Goal: Use online tool/utility: Utilize a website feature to perform a specific function

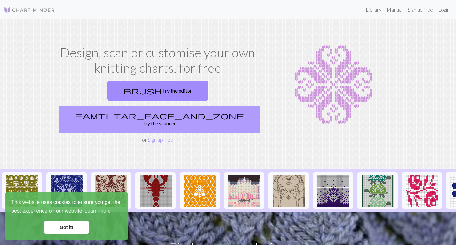
click at [172, 106] on link "familiar_face_and_zone Try the scanner" at bounding box center [160, 120] width 202 height 28
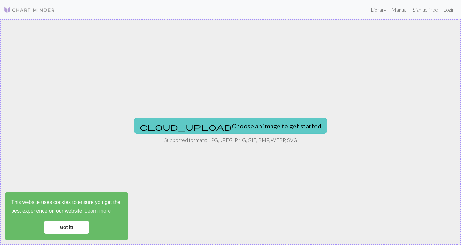
click at [201, 119] on button "cloud_upload Choose an image to get started" at bounding box center [230, 125] width 193 height 15
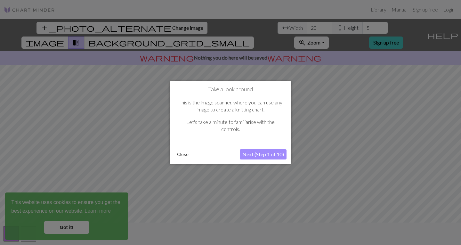
click at [250, 153] on button "Next (Step 1 of 10)" at bounding box center [263, 154] width 47 height 10
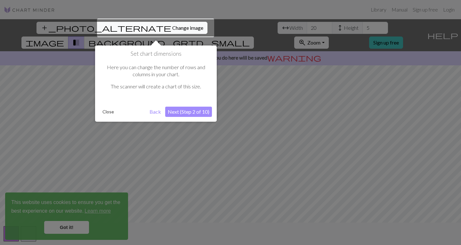
click at [152, 31] on div at bounding box center [155, 28] width 117 height 19
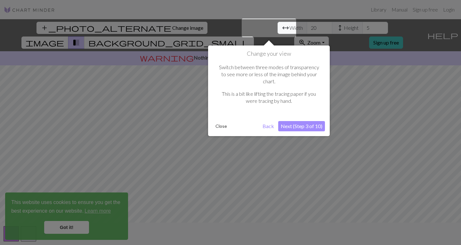
click at [289, 90] on p "This is a bit like lifting the tracing paper if you were tracing by hand." at bounding box center [269, 97] width 106 height 14
click at [294, 121] on button "Next (Step 3 of 10)" at bounding box center [301, 126] width 47 height 10
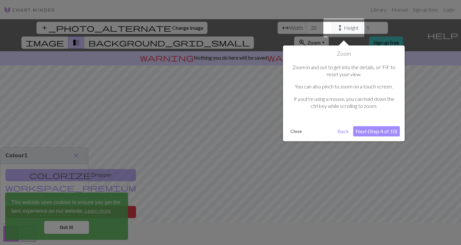
click at [356, 129] on button "Next (Step 4 of 10)" at bounding box center [376, 131] width 47 height 10
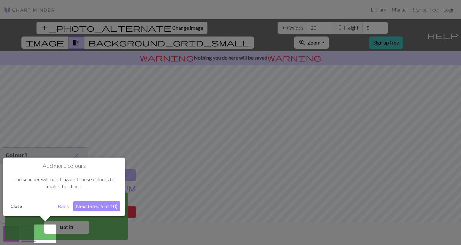
click at [117, 206] on button "Next (Step 5 of 10)" at bounding box center [96, 206] width 47 height 10
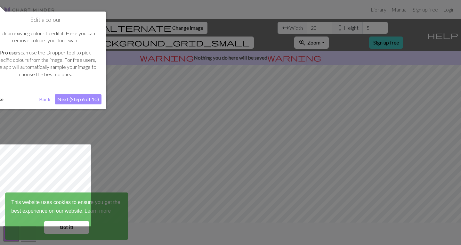
click at [76, 106] on div "Edit a colour Click an existing colour to edit it. Here you can remove colours …" at bounding box center [46, 61] width 122 height 98
click at [78, 102] on button "Next (Step 6 of 10)" at bounding box center [78, 99] width 47 height 10
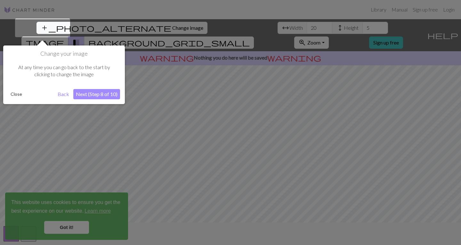
click at [87, 96] on button "Next (Step 8 of 10)" at bounding box center [96, 94] width 47 height 10
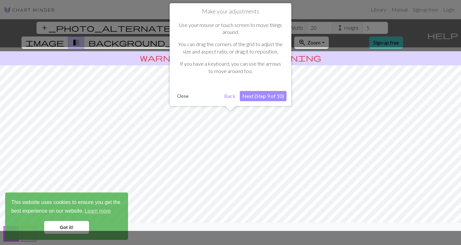
click at [252, 93] on button "Next (Step 9 of 10)" at bounding box center [263, 96] width 47 height 10
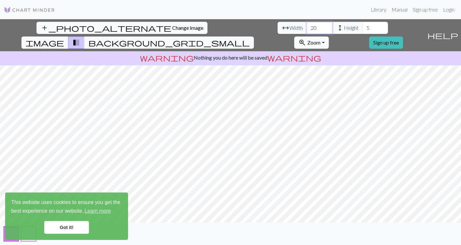
drag, startPoint x: 143, startPoint y: 27, endPoint x: 129, endPoint y: 28, distance: 14.1
click at [277, 28] on div "arrow_range Width 20 height Height 5" at bounding box center [332, 28] width 110 height 12
type input "100"
click at [362, 28] on input "5" at bounding box center [375, 28] width 26 height 12
drag, startPoint x: 190, startPoint y: 30, endPoint x: 183, endPoint y: 30, distance: 7.0
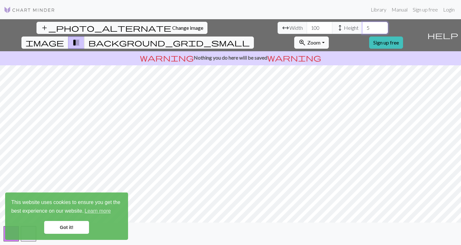
click at [277, 30] on div "arrow_range Width 100 height Height 5" at bounding box center [332, 28] width 110 height 12
drag, startPoint x: 195, startPoint y: 30, endPoint x: 189, endPoint y: 30, distance: 6.4
click at [362, 30] on input "50" at bounding box center [375, 28] width 26 height 12
type input "3"
type input "40"
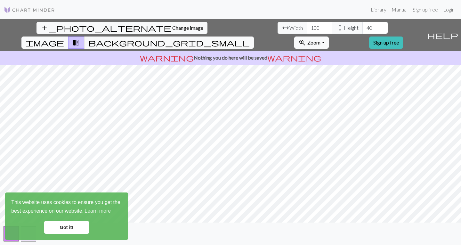
click at [64, 38] on span "image" at bounding box center [45, 42] width 38 height 9
click at [80, 38] on span "transition_fade" at bounding box center [76, 42] width 8 height 9
click at [254, 36] on button "background_grid_small" at bounding box center [169, 42] width 170 height 12
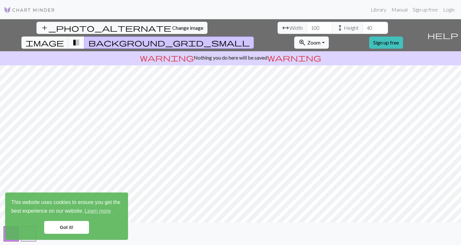
click at [80, 38] on span "transition_fade" at bounding box center [76, 42] width 8 height 9
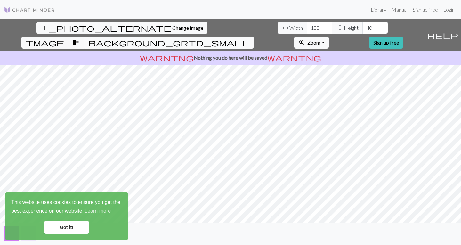
click at [250, 38] on span "background_grid_small" at bounding box center [168, 42] width 161 height 9
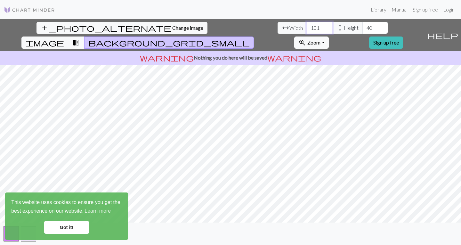
click at [307, 25] on input "101" at bounding box center [320, 28] width 26 height 12
click at [307, 25] on input "102" at bounding box center [320, 28] width 26 height 12
click at [307, 25] on input "103" at bounding box center [320, 28] width 26 height 12
click at [307, 25] on input "104" at bounding box center [320, 28] width 26 height 12
click at [307, 25] on input "105" at bounding box center [320, 28] width 26 height 12
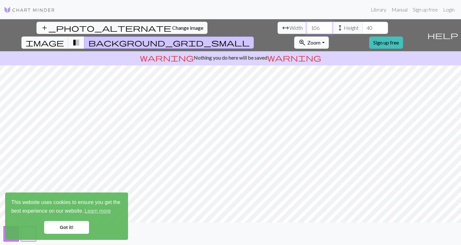
click at [307, 25] on input "106" at bounding box center [320, 28] width 26 height 12
click at [307, 25] on input "107" at bounding box center [320, 28] width 26 height 12
click at [307, 25] on input "108" at bounding box center [320, 28] width 26 height 12
click at [307, 25] on input "109" at bounding box center [320, 28] width 26 height 12
click at [307, 25] on input "110" at bounding box center [320, 28] width 26 height 12
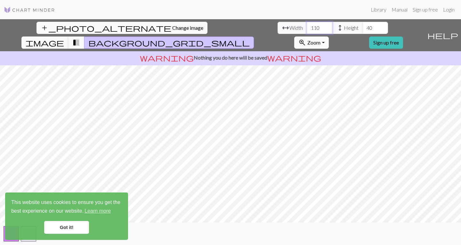
click at [307, 25] on input "111" at bounding box center [320, 28] width 26 height 12
click at [307, 25] on input "112" at bounding box center [320, 28] width 26 height 12
click at [307, 25] on input "113" at bounding box center [320, 28] width 26 height 12
click at [307, 25] on input "114" at bounding box center [320, 28] width 26 height 12
click at [307, 25] on input "115" at bounding box center [320, 28] width 26 height 12
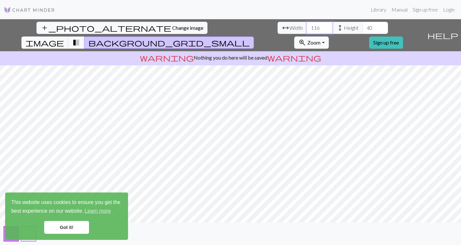
click at [307, 25] on input "116" at bounding box center [320, 28] width 26 height 12
click at [307, 25] on input "117" at bounding box center [320, 28] width 26 height 12
click at [307, 25] on input "118" at bounding box center [320, 28] width 26 height 12
click at [307, 25] on input "119" at bounding box center [320, 28] width 26 height 12
click at [307, 25] on input "120" at bounding box center [320, 28] width 26 height 12
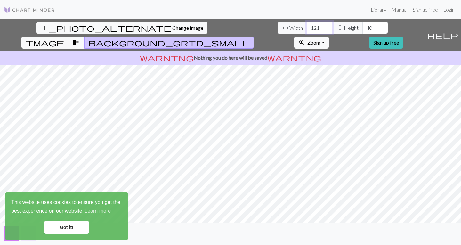
click at [307, 25] on input "121" at bounding box center [320, 28] width 26 height 12
click at [307, 25] on input "122" at bounding box center [320, 28] width 26 height 12
click at [307, 25] on input "123" at bounding box center [320, 28] width 26 height 12
click at [307, 25] on input "124" at bounding box center [320, 28] width 26 height 12
click at [307, 25] on input "125" at bounding box center [320, 28] width 26 height 12
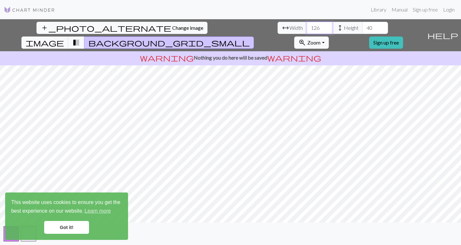
click at [307, 25] on input "126" at bounding box center [320, 28] width 26 height 12
click at [307, 25] on input "127" at bounding box center [320, 28] width 26 height 12
click at [307, 25] on input "128" at bounding box center [320, 28] width 26 height 12
click at [307, 25] on input "129" at bounding box center [320, 28] width 26 height 12
click at [307, 25] on input "130" at bounding box center [320, 28] width 26 height 12
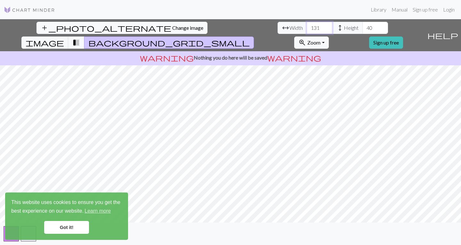
click at [307, 25] on input "131" at bounding box center [320, 28] width 26 height 12
click at [307, 25] on input "132" at bounding box center [320, 28] width 26 height 12
click at [307, 25] on input "133" at bounding box center [320, 28] width 26 height 12
click at [307, 25] on input "134" at bounding box center [320, 28] width 26 height 12
click at [307, 25] on input "135" at bounding box center [320, 28] width 26 height 12
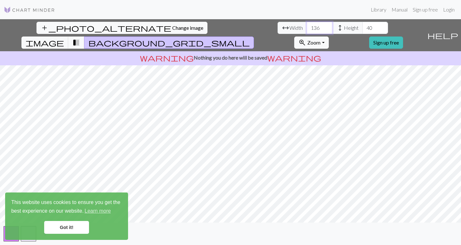
click at [307, 25] on input "136" at bounding box center [320, 28] width 26 height 12
click at [307, 25] on input "137" at bounding box center [320, 28] width 26 height 12
click at [307, 25] on input "138" at bounding box center [320, 28] width 26 height 12
click at [307, 25] on input "139" at bounding box center [320, 28] width 26 height 12
click at [307, 25] on input "140" at bounding box center [320, 28] width 26 height 12
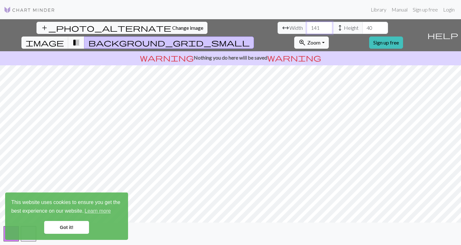
click at [307, 25] on input "141" at bounding box center [320, 28] width 26 height 12
click at [307, 25] on input "142" at bounding box center [320, 28] width 26 height 12
click at [307, 25] on input "143" at bounding box center [320, 28] width 26 height 12
click at [307, 25] on input "144" at bounding box center [320, 28] width 26 height 12
click at [307, 25] on input "145" at bounding box center [320, 28] width 26 height 12
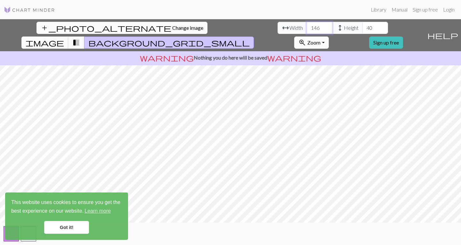
click at [307, 25] on input "146" at bounding box center [320, 28] width 26 height 12
click at [307, 25] on input "147" at bounding box center [320, 28] width 26 height 12
click at [307, 25] on input "148" at bounding box center [320, 28] width 26 height 12
click at [307, 25] on input "149" at bounding box center [320, 28] width 26 height 12
click at [307, 25] on input "150" at bounding box center [320, 28] width 26 height 12
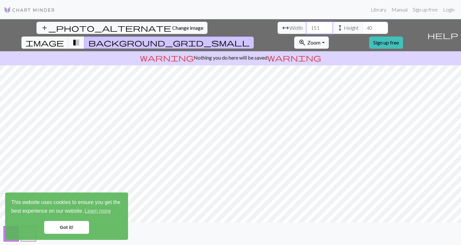
click at [307, 25] on input "151" at bounding box center [320, 28] width 26 height 12
click at [307, 25] on input "152" at bounding box center [320, 28] width 26 height 12
click at [307, 25] on input "153" at bounding box center [320, 28] width 26 height 12
click at [307, 25] on input "154" at bounding box center [320, 28] width 26 height 12
click at [307, 25] on input "155" at bounding box center [320, 28] width 26 height 12
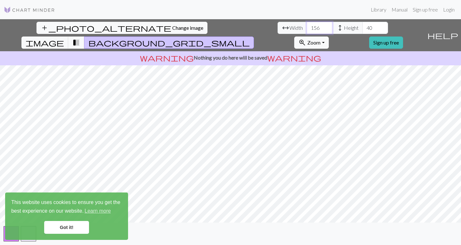
click at [307, 25] on input "156" at bounding box center [320, 28] width 26 height 12
click at [307, 25] on input "157" at bounding box center [320, 28] width 26 height 12
click at [307, 25] on input "158" at bounding box center [320, 28] width 26 height 12
click at [307, 25] on input "159" at bounding box center [320, 28] width 26 height 12
click at [307, 25] on input "160" at bounding box center [320, 28] width 26 height 12
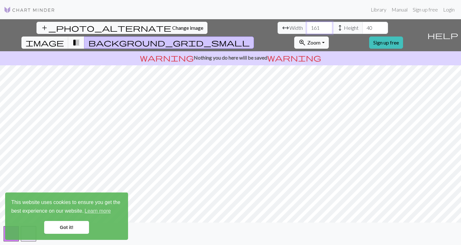
click at [307, 25] on input "161" at bounding box center [320, 28] width 26 height 12
click at [307, 25] on input "162" at bounding box center [320, 28] width 26 height 12
click at [307, 25] on input "163" at bounding box center [320, 28] width 26 height 12
click at [307, 25] on input "164" at bounding box center [320, 28] width 26 height 12
click at [307, 25] on input "165" at bounding box center [320, 28] width 26 height 12
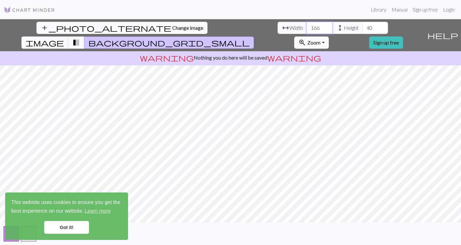
click at [307, 25] on input "166" at bounding box center [320, 28] width 26 height 12
click at [307, 30] on input "165" at bounding box center [320, 28] width 26 height 12
click at [307, 30] on input "164" at bounding box center [320, 28] width 26 height 12
click at [307, 30] on input "163" at bounding box center [320, 28] width 26 height 12
click at [307, 30] on input "162" at bounding box center [320, 28] width 26 height 12
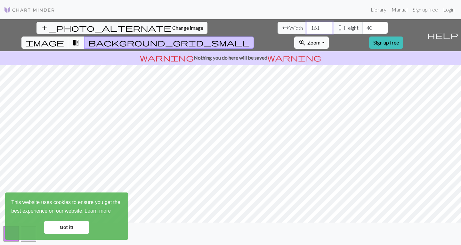
click at [307, 30] on input "161" at bounding box center [320, 28] width 26 height 12
click at [307, 30] on input "160" at bounding box center [320, 28] width 26 height 12
click at [307, 30] on input "159" at bounding box center [320, 28] width 26 height 12
click at [307, 30] on input "158" at bounding box center [320, 28] width 26 height 12
click at [307, 30] on input "157" at bounding box center [320, 28] width 26 height 12
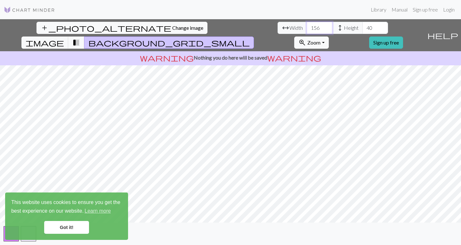
click at [307, 30] on input "156" at bounding box center [320, 28] width 26 height 12
click at [307, 30] on input "155" at bounding box center [320, 28] width 26 height 12
click at [307, 30] on input "154" at bounding box center [320, 28] width 26 height 12
click at [307, 30] on input "153" at bounding box center [320, 28] width 26 height 12
click at [307, 30] on input "152" at bounding box center [320, 28] width 26 height 12
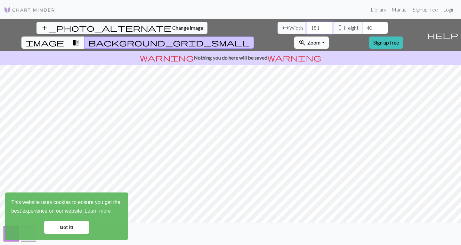
click at [307, 30] on input "151" at bounding box center [320, 28] width 26 height 12
click at [307, 30] on input "150" at bounding box center [320, 28] width 26 height 12
click at [307, 30] on input "149" at bounding box center [320, 28] width 26 height 12
click at [307, 30] on input "148" at bounding box center [320, 28] width 26 height 12
click at [307, 30] on input "147" at bounding box center [320, 28] width 26 height 12
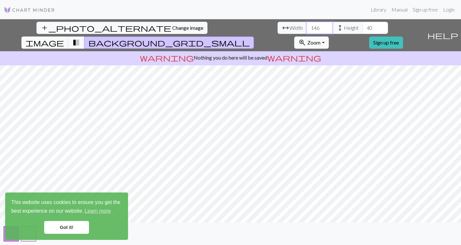
click at [307, 30] on input "146" at bounding box center [320, 28] width 26 height 12
click at [307, 30] on input "145" at bounding box center [320, 28] width 26 height 12
click at [307, 30] on input "144" at bounding box center [320, 28] width 26 height 12
click at [307, 30] on input "143" at bounding box center [320, 28] width 26 height 12
click at [307, 30] on input "142" at bounding box center [320, 28] width 26 height 12
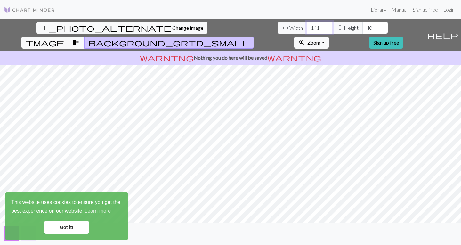
click at [307, 30] on input "141" at bounding box center [320, 28] width 26 height 12
click at [307, 30] on input "140" at bounding box center [320, 28] width 26 height 12
click at [307, 30] on input "139" at bounding box center [320, 28] width 26 height 12
click at [307, 30] on input "138" at bounding box center [320, 28] width 26 height 12
click at [307, 30] on input "137" at bounding box center [320, 28] width 26 height 12
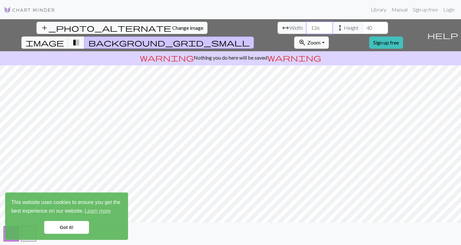
click at [307, 30] on input "136" at bounding box center [320, 28] width 26 height 12
click at [307, 30] on input "135" at bounding box center [320, 28] width 26 height 12
click at [307, 30] on input "134" at bounding box center [320, 28] width 26 height 12
click at [307, 30] on input "133" at bounding box center [320, 28] width 26 height 12
click at [307, 30] on input "132" at bounding box center [320, 28] width 26 height 12
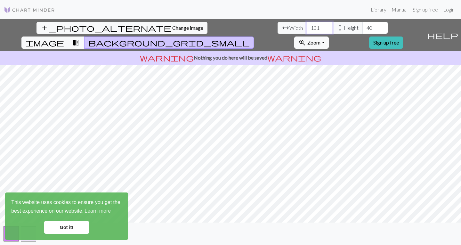
click at [307, 30] on input "131" at bounding box center [320, 28] width 26 height 12
click at [307, 30] on input "130" at bounding box center [320, 28] width 26 height 12
type input "129"
click at [307, 30] on input "129" at bounding box center [320, 28] width 26 height 12
click at [64, 30] on button "add_photo_alternate Change image" at bounding box center [121, 28] width 171 height 12
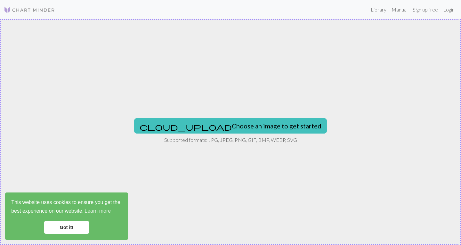
click at [190, 116] on div "cloud_upload Choose an image to get started Supported formats: JPG, JPEG, PNG, …" at bounding box center [230, 132] width 461 height 226
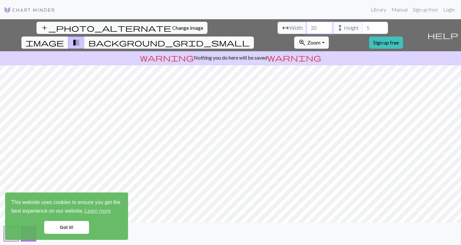
drag, startPoint x: 142, startPoint y: 28, endPoint x: 132, endPoint y: 30, distance: 9.5
click at [307, 30] on input "20" at bounding box center [320, 28] width 26 height 12
type input "90"
click at [362, 28] on input "5" at bounding box center [375, 28] width 26 height 12
drag, startPoint x: 198, startPoint y: 28, endPoint x: 189, endPoint y: 29, distance: 8.7
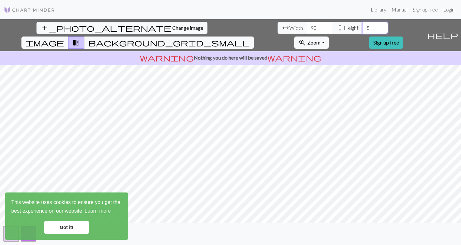
click at [362, 29] on input "5" at bounding box center [375, 28] width 26 height 12
click at [362, 26] on input "31" at bounding box center [375, 28] width 26 height 12
click at [362, 26] on input "32" at bounding box center [375, 28] width 26 height 12
click at [362, 26] on input "33" at bounding box center [375, 28] width 26 height 12
click at [362, 26] on input "34" at bounding box center [375, 28] width 26 height 12
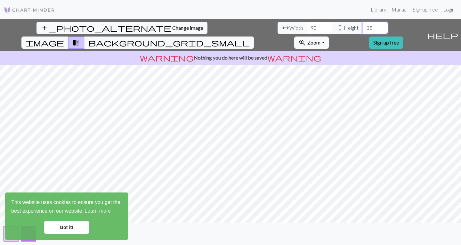
click at [362, 26] on input "35" at bounding box center [375, 28] width 26 height 12
click at [362, 26] on input "36" at bounding box center [375, 28] width 26 height 12
click at [362, 26] on input "37" at bounding box center [375, 28] width 26 height 12
click at [362, 30] on input "36" at bounding box center [375, 28] width 26 height 12
click at [362, 30] on input "35" at bounding box center [375, 28] width 26 height 12
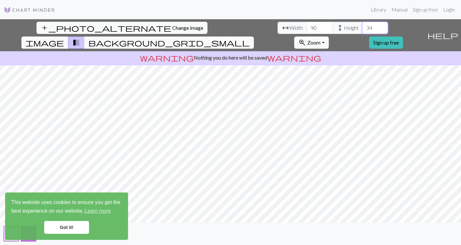
click at [362, 31] on input "34" at bounding box center [375, 28] width 26 height 12
click at [362, 31] on input "33" at bounding box center [375, 28] width 26 height 12
click at [362, 31] on input "32" at bounding box center [375, 28] width 26 height 12
click at [362, 31] on input "31" at bounding box center [375, 28] width 26 height 12
type input "30"
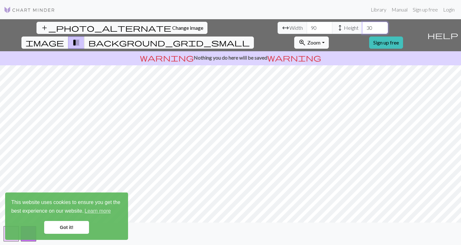
click at [362, 31] on input "30" at bounding box center [375, 28] width 26 height 12
click at [250, 38] on span "background_grid_small" at bounding box center [168, 42] width 161 height 9
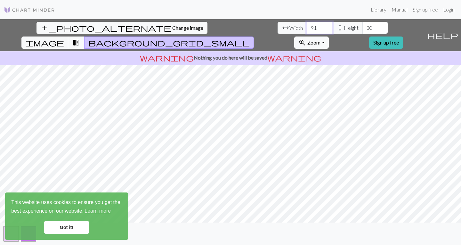
click at [307, 26] on input "91" at bounding box center [320, 28] width 26 height 12
click at [307, 26] on input "92" at bounding box center [320, 28] width 26 height 12
click at [307, 26] on input "93" at bounding box center [320, 28] width 26 height 12
click at [307, 26] on input "94" at bounding box center [320, 28] width 26 height 12
click at [307, 26] on input "95" at bounding box center [320, 28] width 26 height 12
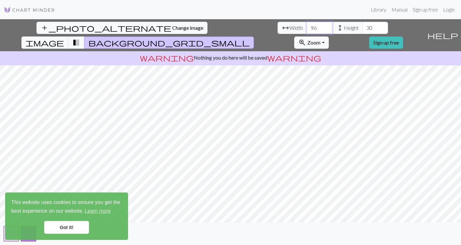
click at [307, 26] on input "96" at bounding box center [320, 28] width 26 height 12
click at [307, 26] on input "97" at bounding box center [320, 28] width 26 height 12
click at [307, 26] on input "98" at bounding box center [320, 28] width 26 height 12
click at [307, 26] on input "99" at bounding box center [320, 28] width 26 height 12
click at [307, 26] on input "100" at bounding box center [320, 28] width 26 height 12
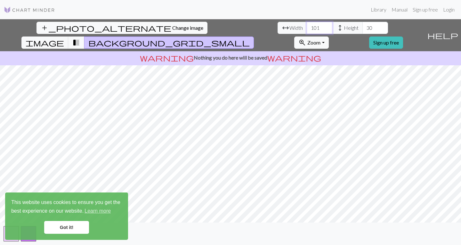
click at [307, 26] on input "101" at bounding box center [320, 28] width 26 height 12
click at [307, 26] on input "102" at bounding box center [320, 28] width 26 height 12
click at [307, 26] on input "103" at bounding box center [320, 28] width 26 height 12
click at [307, 26] on input "104" at bounding box center [320, 28] width 26 height 12
click at [307, 26] on input "105" at bounding box center [320, 28] width 26 height 12
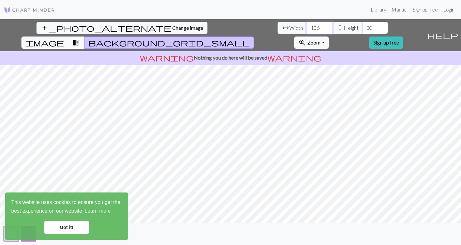
click at [307, 26] on input "106" at bounding box center [320, 28] width 26 height 12
click at [307, 26] on input "107" at bounding box center [320, 28] width 26 height 12
click at [307, 26] on input "108" at bounding box center [320, 28] width 26 height 12
click at [307, 26] on input "109" at bounding box center [320, 28] width 26 height 12
type input "110"
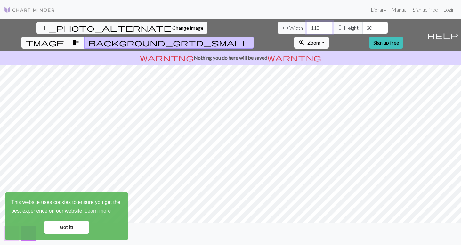
click at [307, 26] on input "110" at bounding box center [320, 28] width 26 height 12
click at [362, 30] on input "29" at bounding box center [375, 28] width 26 height 12
click at [362, 30] on input "28" at bounding box center [375, 28] width 26 height 12
click at [362, 30] on input "27" at bounding box center [375, 28] width 26 height 12
click at [362, 30] on input "26" at bounding box center [375, 28] width 26 height 12
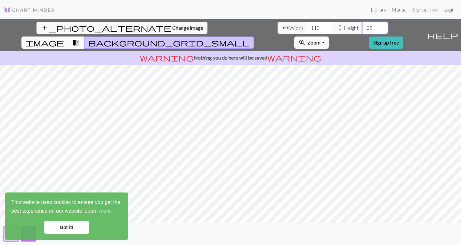
click at [362, 30] on input "25" at bounding box center [375, 28] width 26 height 12
click at [362, 27] on input "26" at bounding box center [375, 28] width 26 height 12
click at [362, 27] on input "27" at bounding box center [375, 28] width 26 height 12
click at [362, 27] on input "28" at bounding box center [375, 28] width 26 height 12
click at [362, 27] on input "29" at bounding box center [375, 28] width 26 height 12
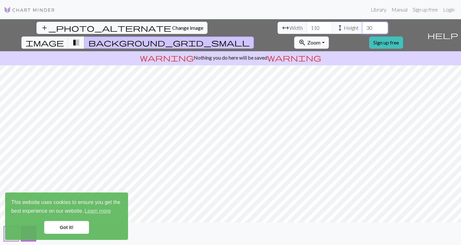
click at [362, 27] on input "30" at bounding box center [375, 28] width 26 height 12
click at [362, 27] on input "31" at bounding box center [375, 28] width 26 height 12
click at [362, 27] on input "32" at bounding box center [375, 28] width 26 height 12
click at [362, 27] on input "33" at bounding box center [375, 28] width 26 height 12
click at [362, 27] on input "34" at bounding box center [375, 28] width 26 height 12
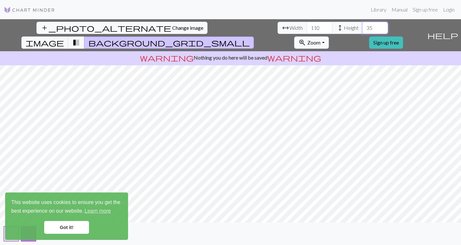
click at [362, 27] on input "35" at bounding box center [375, 28] width 26 height 12
click at [362, 27] on input "36" at bounding box center [375, 28] width 26 height 12
click at [362, 27] on input "37" at bounding box center [375, 28] width 26 height 12
click at [362, 27] on input "38" at bounding box center [375, 28] width 26 height 12
click at [362, 27] on input "39" at bounding box center [375, 28] width 26 height 12
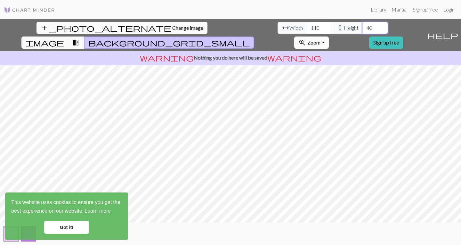
click at [362, 27] on input "40" at bounding box center [375, 28] width 26 height 12
click at [362, 27] on input "41" at bounding box center [375, 28] width 26 height 12
click at [362, 27] on input "42" at bounding box center [375, 28] width 26 height 12
click at [362, 27] on input "43" at bounding box center [375, 28] width 26 height 12
click at [362, 27] on input "44" at bounding box center [375, 28] width 26 height 12
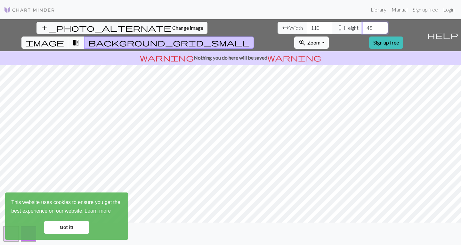
click at [362, 27] on input "45" at bounding box center [375, 28] width 26 height 12
click at [362, 27] on input "46" at bounding box center [375, 28] width 26 height 12
click at [362, 27] on input "47" at bounding box center [375, 28] width 26 height 12
click at [362, 27] on input "48" at bounding box center [375, 28] width 26 height 12
click at [362, 27] on input "49" at bounding box center [375, 28] width 26 height 12
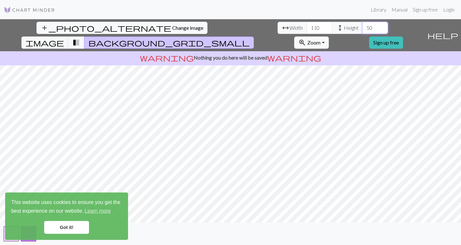
click at [362, 27] on input "50" at bounding box center [375, 28] width 26 height 12
click at [362, 27] on input "51" at bounding box center [375, 28] width 26 height 12
click at [362, 30] on input "50" at bounding box center [375, 28] width 26 height 12
click at [362, 30] on input "49" at bounding box center [375, 28] width 26 height 12
click at [362, 30] on input "48" at bounding box center [375, 28] width 26 height 12
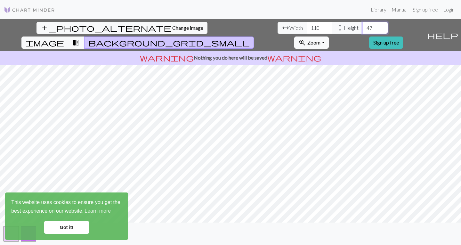
click at [362, 30] on input "47" at bounding box center [375, 28] width 26 height 12
click at [362, 30] on input "46" at bounding box center [375, 28] width 26 height 12
click at [362, 30] on input "45" at bounding box center [375, 28] width 26 height 12
click at [362, 30] on input "44" at bounding box center [375, 28] width 26 height 12
click at [362, 30] on input "43" at bounding box center [375, 28] width 26 height 12
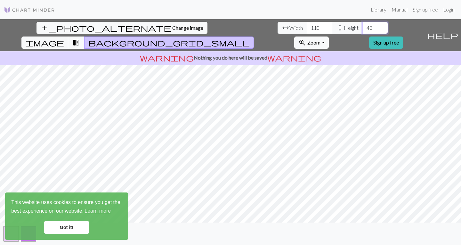
click at [362, 30] on input "42" at bounding box center [375, 28] width 26 height 12
click at [362, 30] on input "41" at bounding box center [375, 28] width 26 height 12
click at [362, 30] on input "40" at bounding box center [375, 28] width 26 height 12
click at [362, 30] on input "39" at bounding box center [375, 28] width 26 height 12
click at [362, 30] on input "38" at bounding box center [375, 28] width 26 height 12
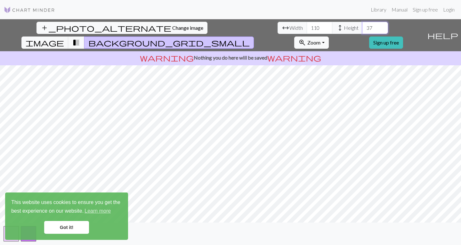
click at [362, 30] on input "37" at bounding box center [375, 28] width 26 height 12
click at [362, 30] on input "36" at bounding box center [375, 28] width 26 height 12
click at [362, 30] on input "35" at bounding box center [375, 28] width 26 height 12
click at [362, 30] on input "34" at bounding box center [375, 28] width 26 height 12
click at [362, 30] on input "33" at bounding box center [375, 28] width 26 height 12
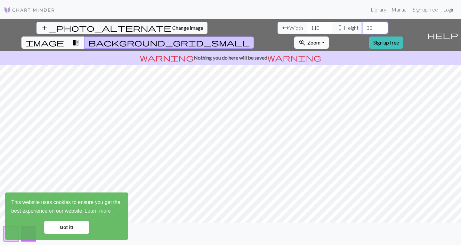
click at [362, 30] on input "32" at bounding box center [375, 28] width 26 height 12
click at [362, 30] on input "31" at bounding box center [375, 28] width 26 height 12
type input "30"
click at [362, 30] on input "30" at bounding box center [375, 28] width 26 height 12
click at [307, 29] on input "109" at bounding box center [320, 28] width 26 height 12
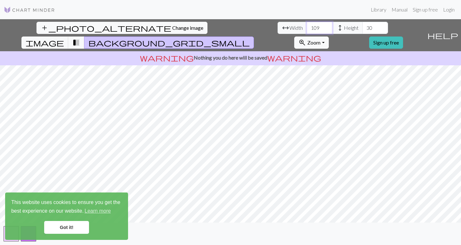
click at [307, 29] on input "108" at bounding box center [320, 28] width 26 height 12
click at [307, 25] on input "109" at bounding box center [320, 28] width 26 height 12
click at [307, 25] on input "110" at bounding box center [320, 28] width 26 height 12
click at [307, 26] on input "111" at bounding box center [320, 28] width 26 height 12
type input "110"
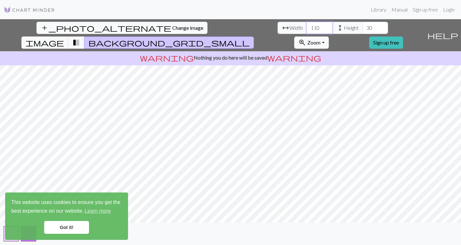
click at [307, 29] on input "110" at bounding box center [320, 28] width 26 height 12
click at [80, 230] on link "Got it!" at bounding box center [66, 227] width 45 height 13
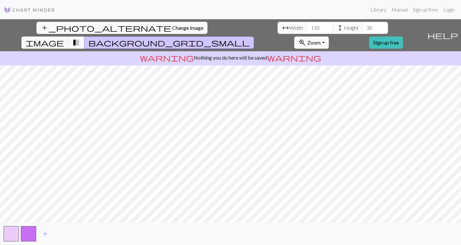
click at [27, 236] on div "This website uses cookies to ensure you get the best experience on our website.…" at bounding box center [66, 215] width 123 height 47
click at [45, 233] on span "add" at bounding box center [45, 233] width 8 height 9
click at [63, 234] on span "add" at bounding box center [63, 233] width 8 height 9
click at [80, 235] on span "add" at bounding box center [80, 233] width 8 height 9
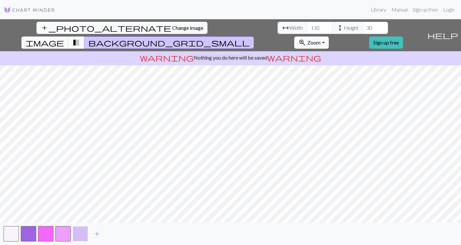
click at [77, 233] on button "button" at bounding box center [80, 233] width 15 height 15
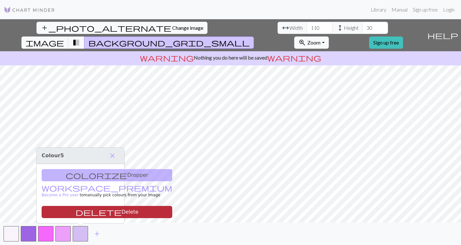
click at [78, 212] on button "delete Delete" at bounding box center [107, 212] width 131 height 12
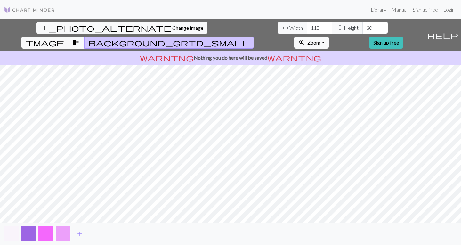
click at [66, 235] on button "button" at bounding box center [62, 233] width 15 height 15
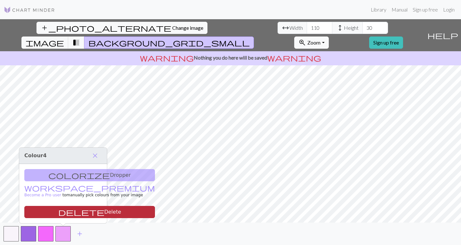
click at [72, 210] on button "delete Delete" at bounding box center [89, 212] width 131 height 12
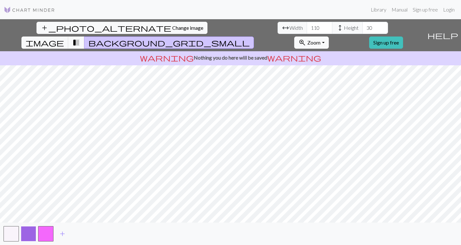
click at [32, 234] on button "button" at bounding box center [28, 233] width 15 height 15
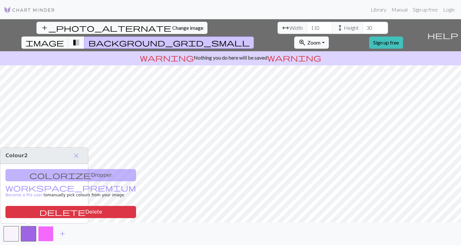
click at [45, 236] on button "button" at bounding box center [45, 233] width 15 height 15
click at [38, 179] on div "colorize Dropper workspace_premium Become a Pro user to manually pick colours f…" at bounding box center [46, 193] width 88 height 59
click at [12, 235] on button "button" at bounding box center [11, 233] width 15 height 15
click at [45, 176] on div "colorize Dropper workspace_premium Become a Pro user to manually pick colours f…" at bounding box center [44, 193] width 88 height 59
click at [51, 175] on div "colorize Dropper workspace_premium Become a Pro user to manually pick colours f…" at bounding box center [44, 193] width 88 height 59
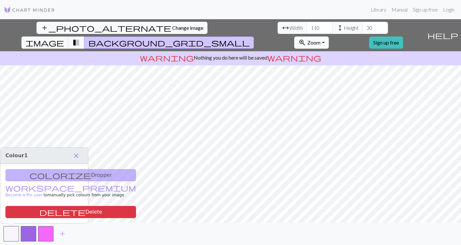
click at [75, 156] on span "close" at bounding box center [76, 155] width 8 height 9
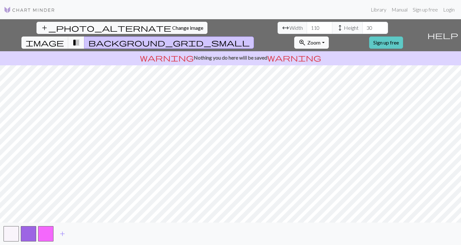
click at [403, 36] on link "Sign up free" at bounding box center [386, 42] width 34 height 12
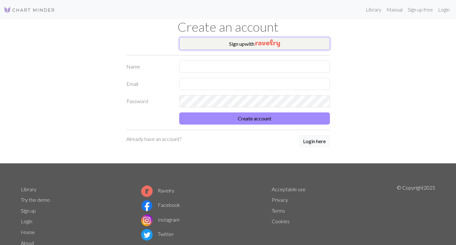
click at [238, 46] on button "Sign up with" at bounding box center [254, 43] width 151 height 13
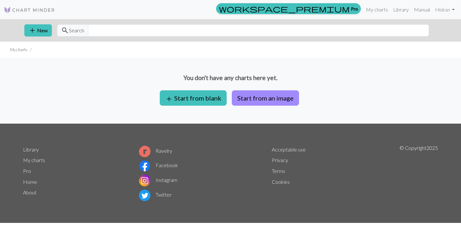
click at [268, 97] on button "Start from an image" at bounding box center [265, 97] width 67 height 15
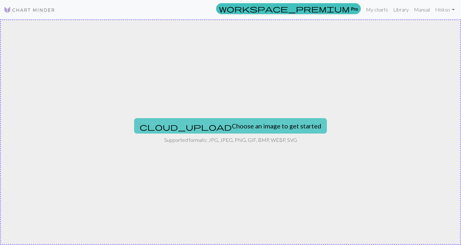
click at [242, 129] on button "cloud_upload Choose an image to get started" at bounding box center [230, 125] width 193 height 15
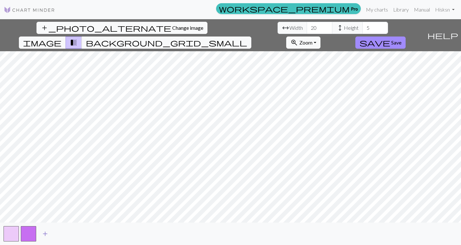
click at [50, 234] on button "add" at bounding box center [45, 234] width 16 height 12
click at [247, 38] on span "background_grid_small" at bounding box center [166, 42] width 161 height 9
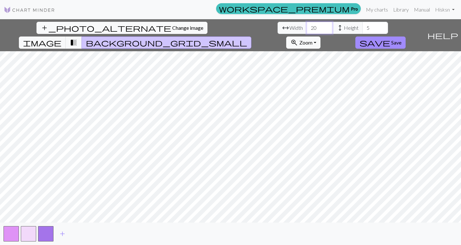
drag, startPoint x: 143, startPoint y: 28, endPoint x: 129, endPoint y: 28, distance: 14.1
click at [277, 28] on div "arrow_range Width 20 height Height 5" at bounding box center [332, 28] width 110 height 12
type input "100"
click at [362, 26] on input "6" at bounding box center [375, 28] width 26 height 12
click at [362, 26] on input "7" at bounding box center [375, 28] width 26 height 12
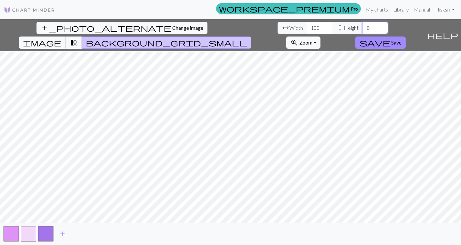
click at [362, 26] on input "8" at bounding box center [375, 28] width 26 height 12
click at [362, 26] on input "9" at bounding box center [375, 28] width 26 height 12
click at [362, 26] on input "10" at bounding box center [375, 28] width 26 height 12
click at [362, 26] on input "11" at bounding box center [375, 28] width 26 height 12
click at [362, 26] on input "12" at bounding box center [375, 28] width 26 height 12
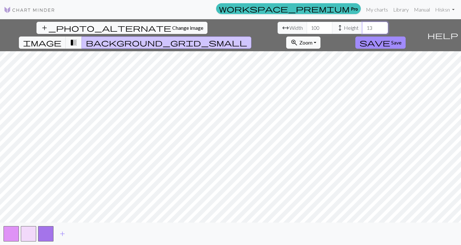
click at [362, 26] on input "13" at bounding box center [375, 28] width 26 height 12
click at [362, 26] on input "14" at bounding box center [375, 28] width 26 height 12
click at [362, 26] on input "15" at bounding box center [375, 28] width 26 height 12
click at [362, 26] on input "16" at bounding box center [375, 28] width 26 height 12
click at [362, 26] on input "17" at bounding box center [375, 28] width 26 height 12
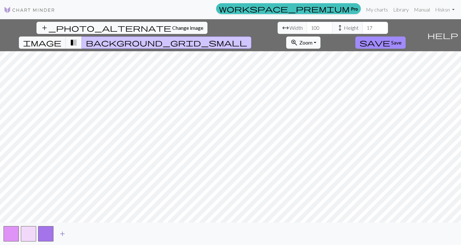
click at [61, 230] on span "add" at bounding box center [63, 233] width 8 height 9
click at [65, 235] on button "button" at bounding box center [62, 233] width 15 height 15
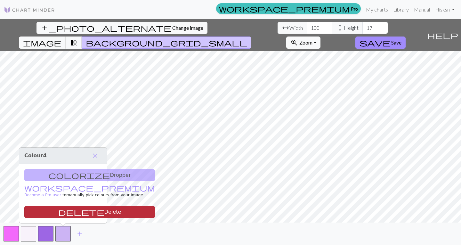
click at [67, 211] on button "delete Delete" at bounding box center [89, 212] width 131 height 12
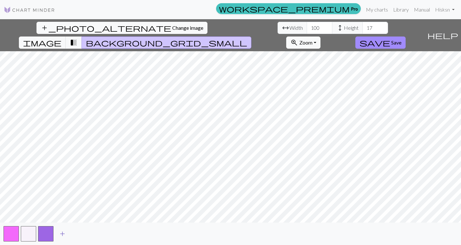
click at [62, 233] on span "add" at bounding box center [63, 233] width 8 height 9
click at [81, 234] on span "add" at bounding box center [80, 233] width 8 height 9
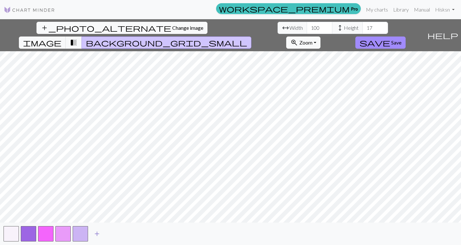
click at [81, 234] on button "button" at bounding box center [80, 233] width 15 height 15
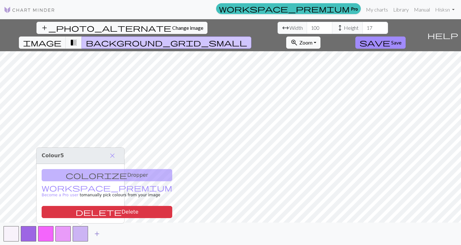
click at [94, 233] on span "add" at bounding box center [97, 233] width 8 height 9
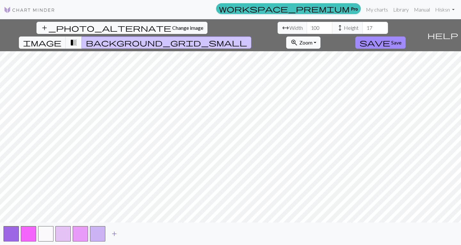
click at [109, 235] on button "add" at bounding box center [114, 234] width 16 height 12
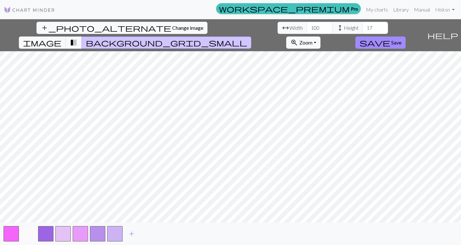
click at [28, 238] on button "button" at bounding box center [28, 233] width 15 height 15
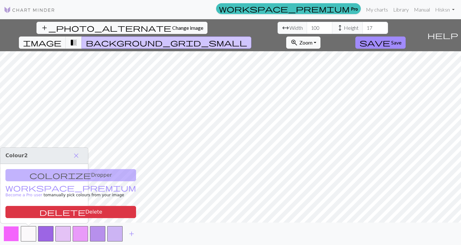
click at [9, 238] on button "button" at bounding box center [11, 233] width 15 height 15
click at [49, 236] on button "button" at bounding box center [45, 233] width 15 height 15
click at [69, 236] on button "button" at bounding box center [62, 233] width 15 height 15
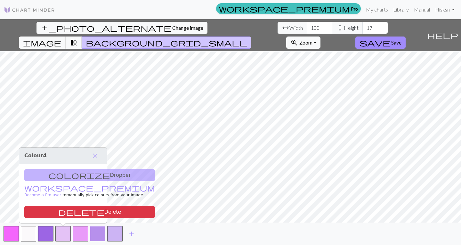
click at [103, 236] on button "button" at bounding box center [97, 233] width 15 height 15
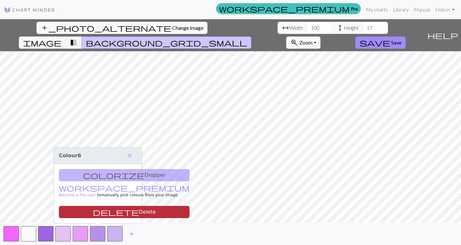
click at [114, 206] on button "delete Delete" at bounding box center [124, 212] width 131 height 12
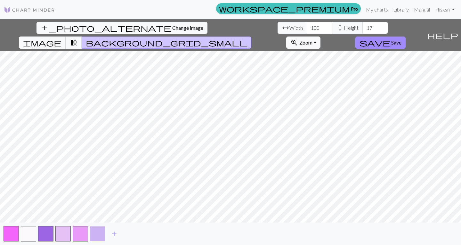
click at [100, 232] on button "button" at bounding box center [97, 233] width 15 height 15
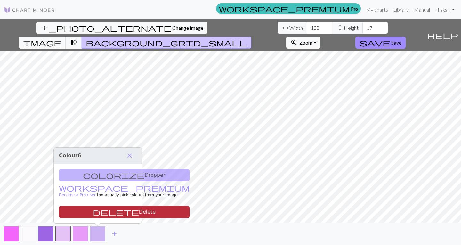
click at [106, 210] on button "delete Delete" at bounding box center [124, 212] width 131 height 12
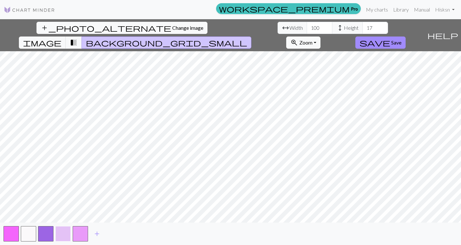
click at [62, 232] on button "button" at bounding box center [62, 233] width 15 height 15
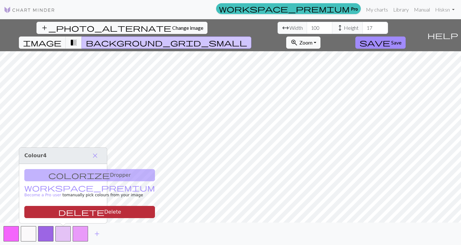
click at [68, 217] on button "delete Delete" at bounding box center [89, 212] width 131 height 12
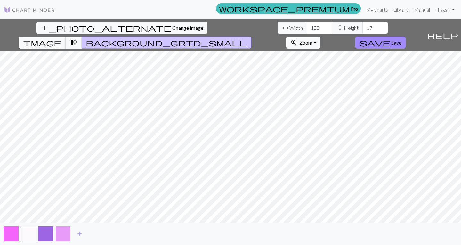
click at [65, 231] on button "button" at bounding box center [62, 233] width 15 height 15
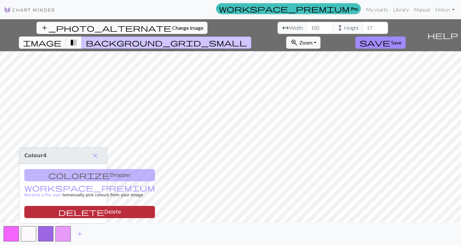
click at [66, 209] on button "delete Delete" at bounding box center [89, 212] width 131 height 12
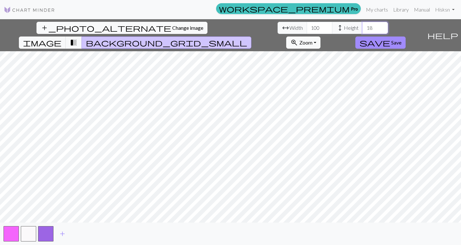
click at [362, 25] on input "18" at bounding box center [375, 28] width 26 height 12
click at [362, 25] on input "19" at bounding box center [375, 28] width 26 height 12
click at [362, 25] on input "20" at bounding box center [375, 28] width 26 height 12
click at [362, 25] on input "21" at bounding box center [375, 28] width 26 height 12
click at [362, 25] on input "22" at bounding box center [375, 28] width 26 height 12
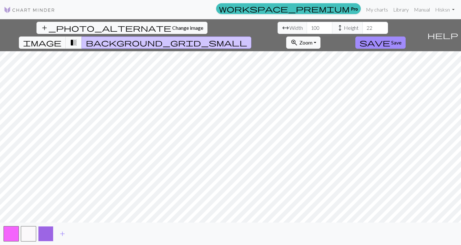
click at [44, 230] on button "button" at bounding box center [45, 233] width 15 height 15
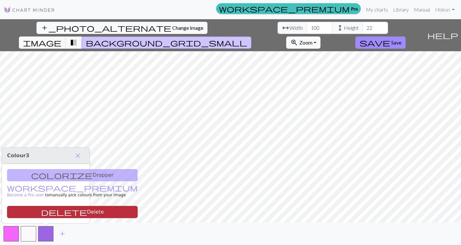
click at [53, 211] on button "delete Delete" at bounding box center [72, 212] width 131 height 12
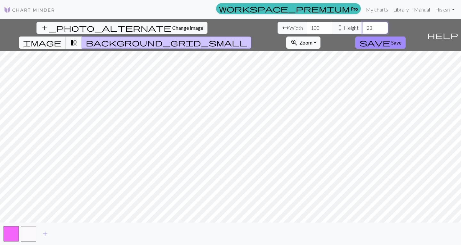
click at [362, 26] on input "23" at bounding box center [375, 28] width 26 height 12
click at [362, 26] on input "24" at bounding box center [375, 28] width 26 height 12
click at [362, 26] on input "25" at bounding box center [375, 28] width 26 height 12
click at [362, 26] on input "26" at bounding box center [375, 28] width 26 height 12
click at [362, 26] on input "27" at bounding box center [375, 28] width 26 height 12
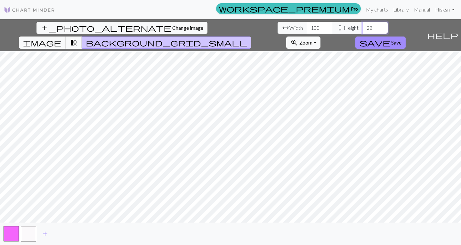
click at [362, 26] on input "28" at bounding box center [375, 28] width 26 height 12
click at [362, 26] on input "29" at bounding box center [375, 28] width 26 height 12
click at [362, 26] on input "30" at bounding box center [375, 28] width 26 height 12
click at [362, 26] on input "31" at bounding box center [375, 28] width 26 height 12
click at [362, 26] on input "32" at bounding box center [375, 28] width 26 height 12
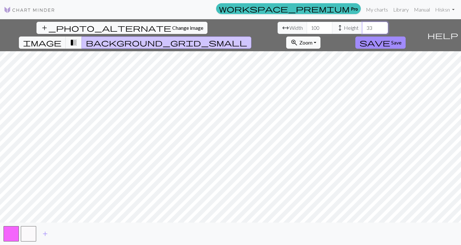
click at [362, 26] on input "33" at bounding box center [375, 28] width 26 height 12
click at [362, 26] on input "34" at bounding box center [375, 28] width 26 height 12
type input "35"
click at [362, 26] on input "35" at bounding box center [375, 28] width 26 height 12
drag, startPoint x: 25, startPoint y: 231, endPoint x: 9, endPoint y: 239, distance: 17.8
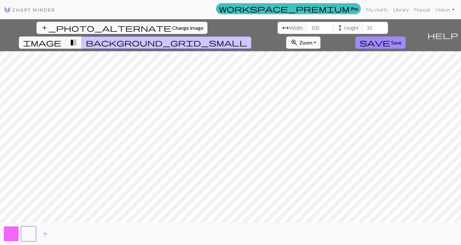
click at [9, 239] on button "button" at bounding box center [11, 233] width 15 height 15
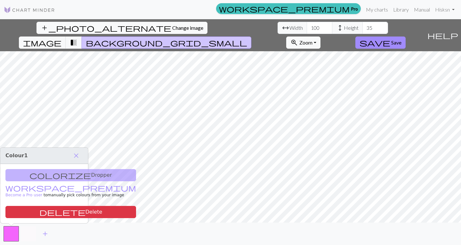
click at [25, 234] on button "button" at bounding box center [28, 233] width 15 height 15
click at [46, 175] on div "colorize Dropper workspace_premium Become a Pro user to manually pick colours f…" at bounding box center [44, 193] width 88 height 59
click at [72, 175] on div "colorize Dropper workspace_premium Become a Pro user to manually pick colours f…" at bounding box center [44, 193] width 88 height 59
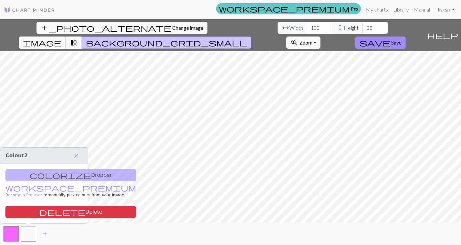
click at [355, 7] on link "workspace_premium Pro" at bounding box center [288, 8] width 145 height 11
